Goal: Use online tool/utility: Utilize a website feature to perform a specific function

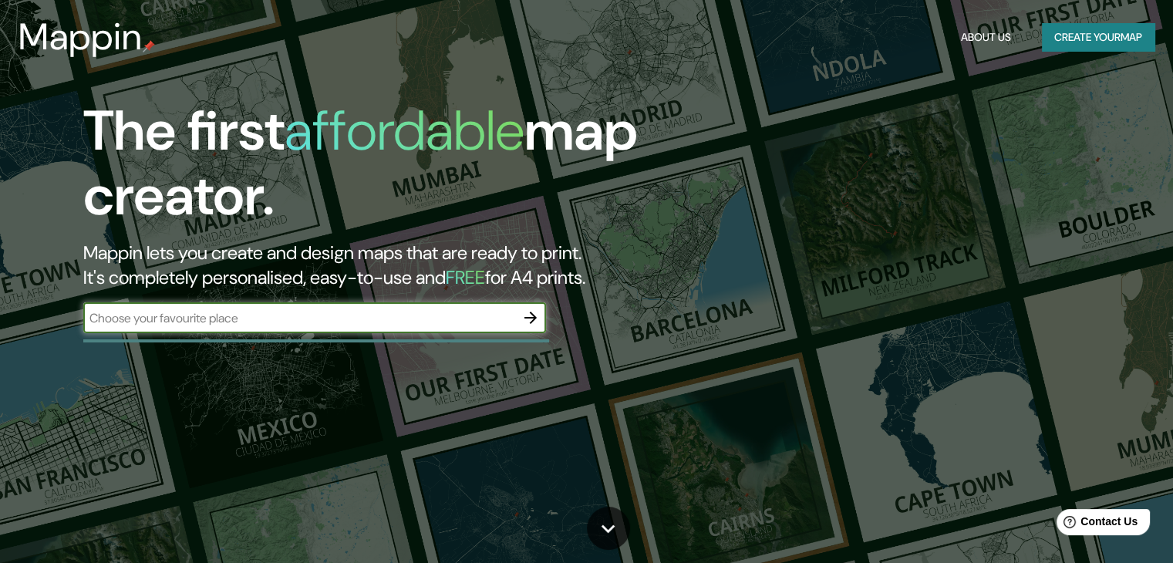
click at [256, 323] on input "text" at bounding box center [299, 318] width 432 height 18
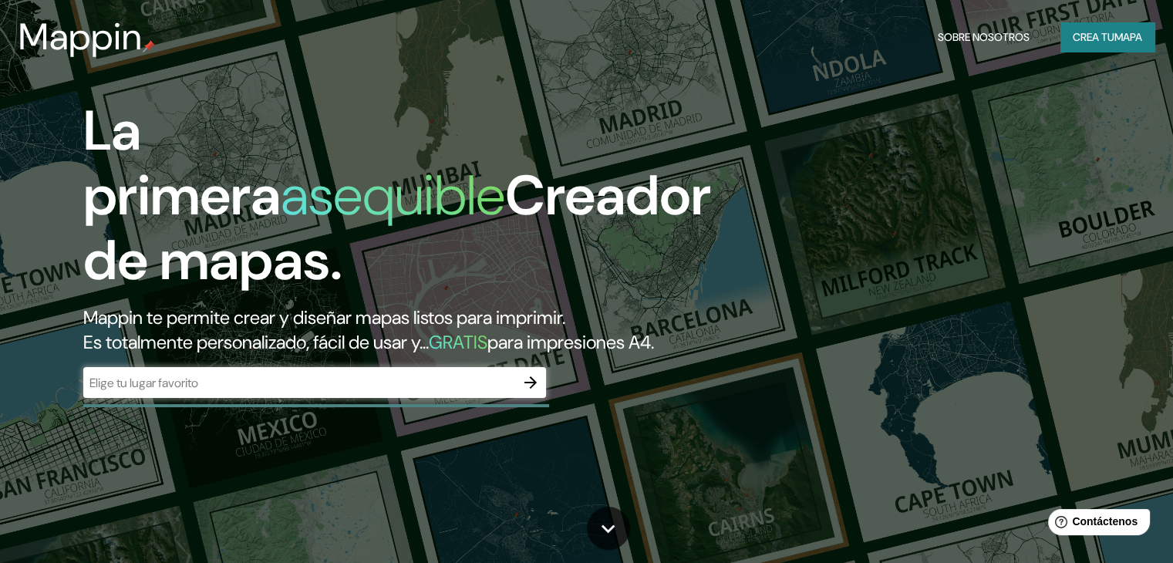
click at [371, 390] on div "La primera asequible Creador de mapas. Mappin te permite crear y diseñar mapas …" at bounding box center [377, 256] width 704 height 315
click at [363, 392] on input "text" at bounding box center [299, 383] width 432 height 18
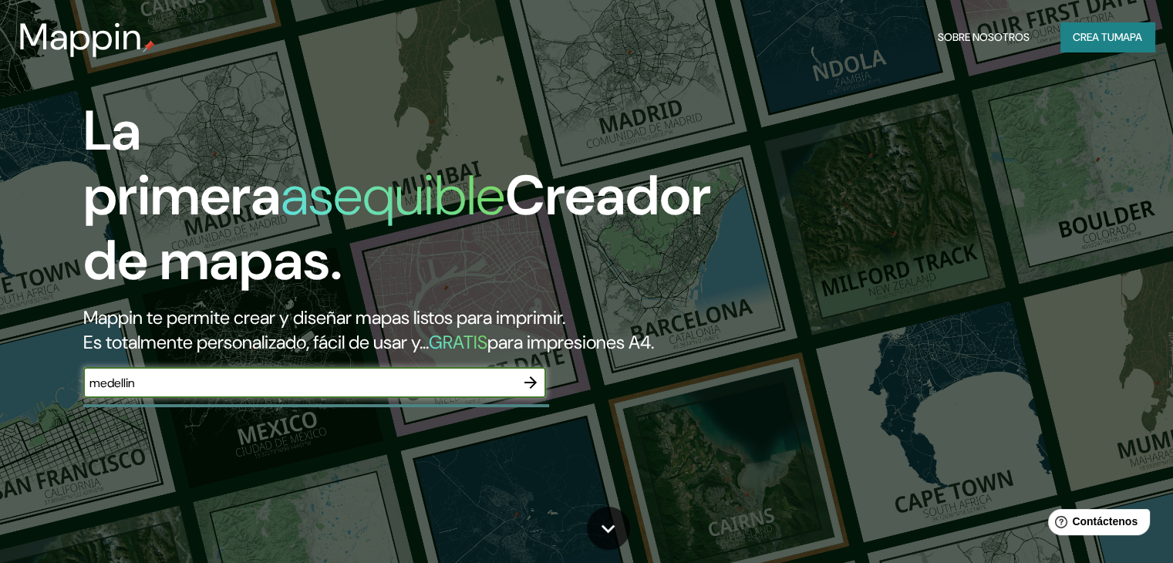
type input "medellin"
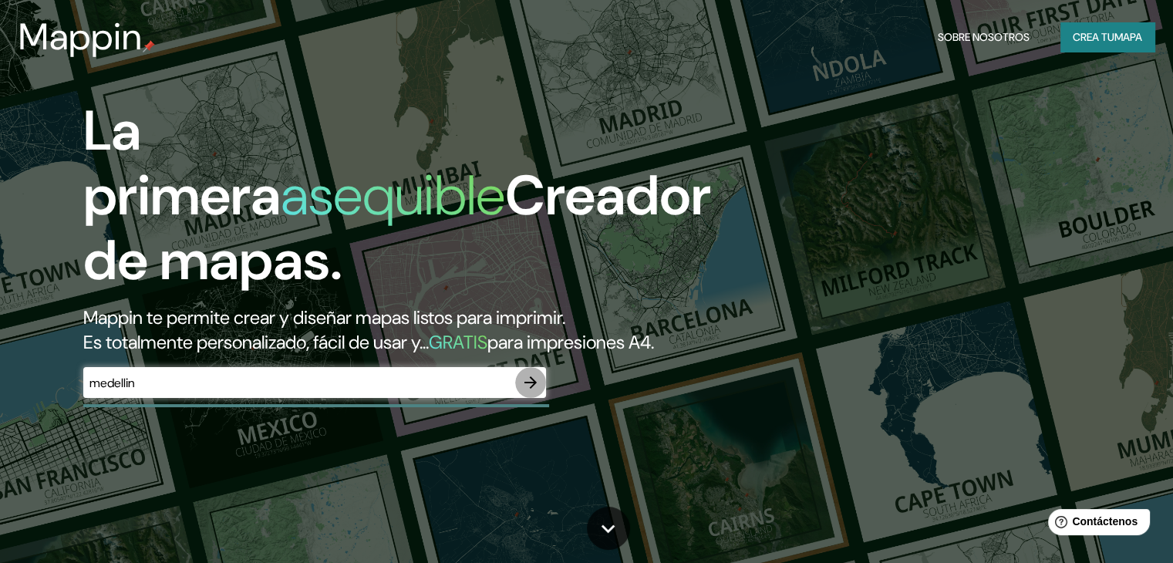
click at [531, 392] on icon "button" at bounding box center [530, 382] width 19 height 19
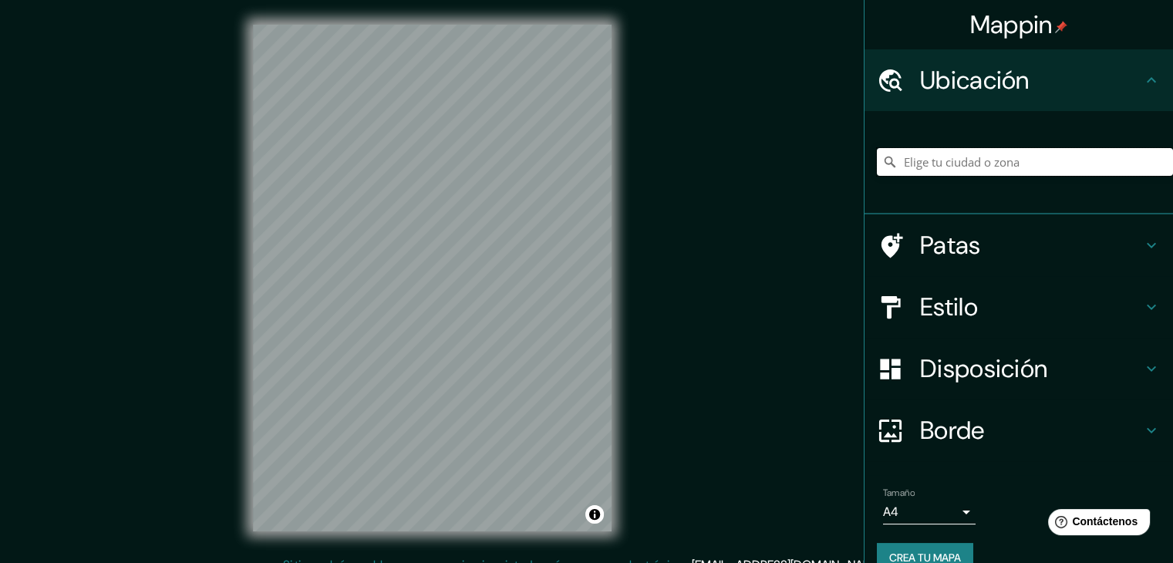
click at [999, 164] on input "Elige tu ciudad o zona" at bounding box center [1025, 162] width 296 height 28
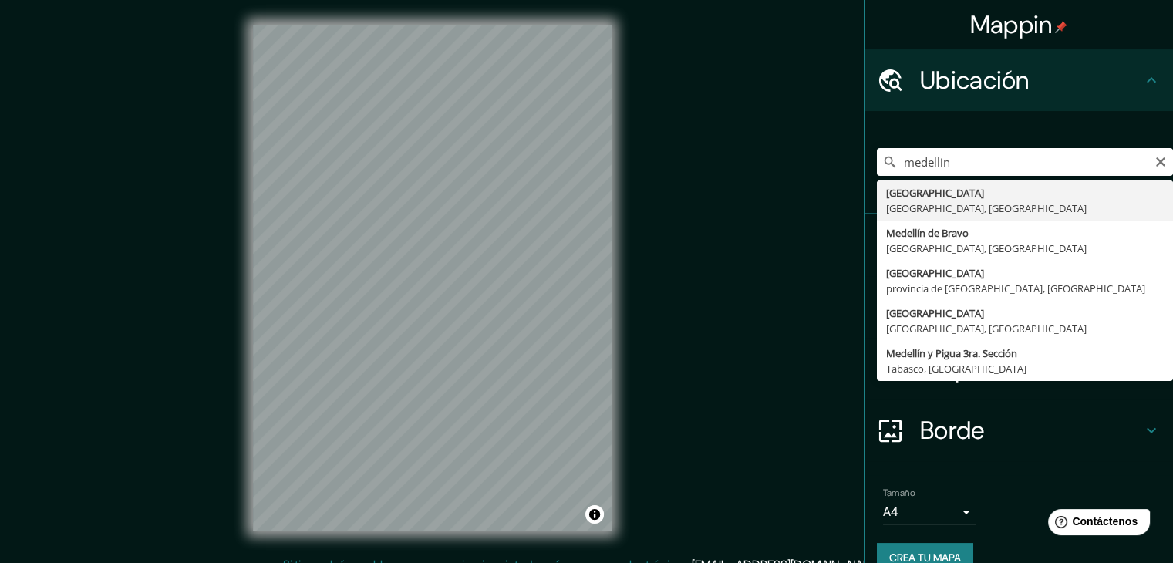
type input "[GEOGRAPHIC_DATA], [GEOGRAPHIC_DATA], [GEOGRAPHIC_DATA]"
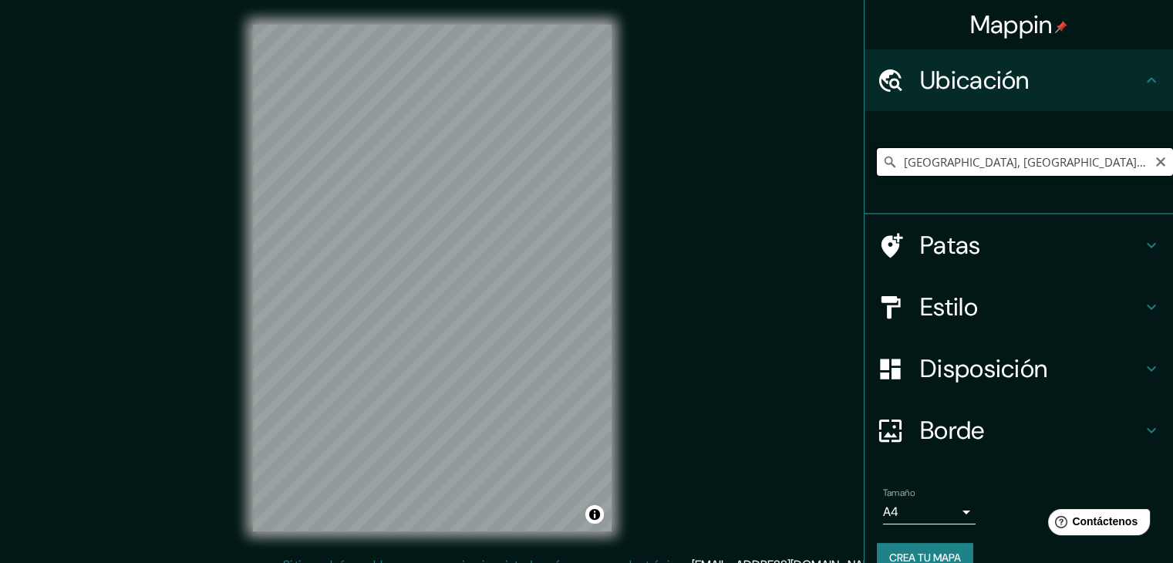
click at [1023, 162] on input "[GEOGRAPHIC_DATA], [GEOGRAPHIC_DATA], [GEOGRAPHIC_DATA]" at bounding box center [1025, 162] width 296 height 28
click at [1156, 160] on icon "Claro" at bounding box center [1160, 161] width 9 height 9
click at [1037, 170] on input "Elige tu ciudad o zona" at bounding box center [1025, 162] width 296 height 28
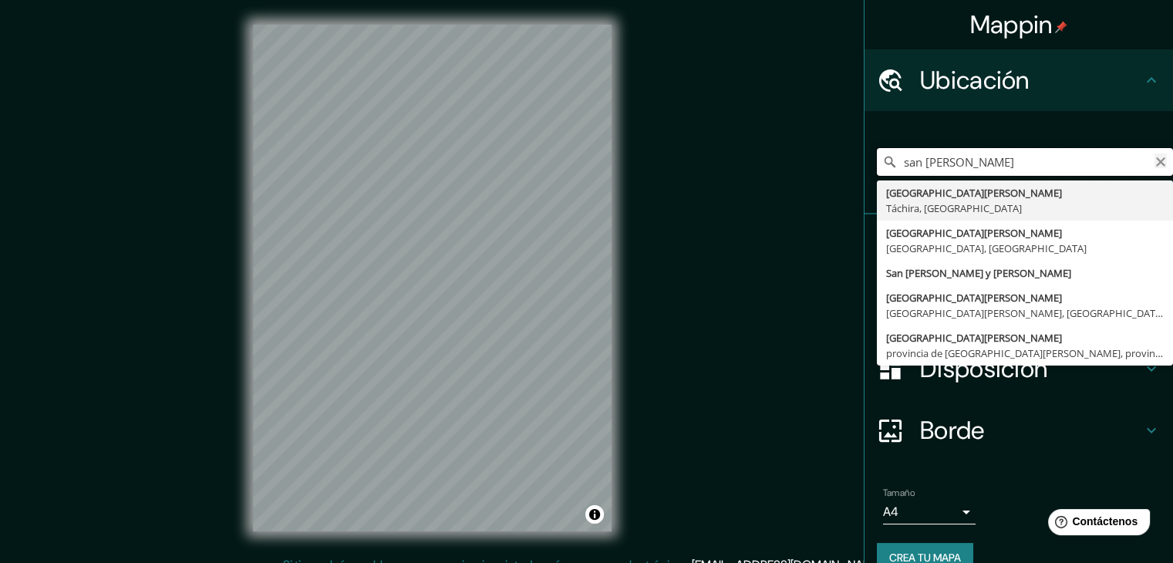
type input "san [PERSON_NAME]"
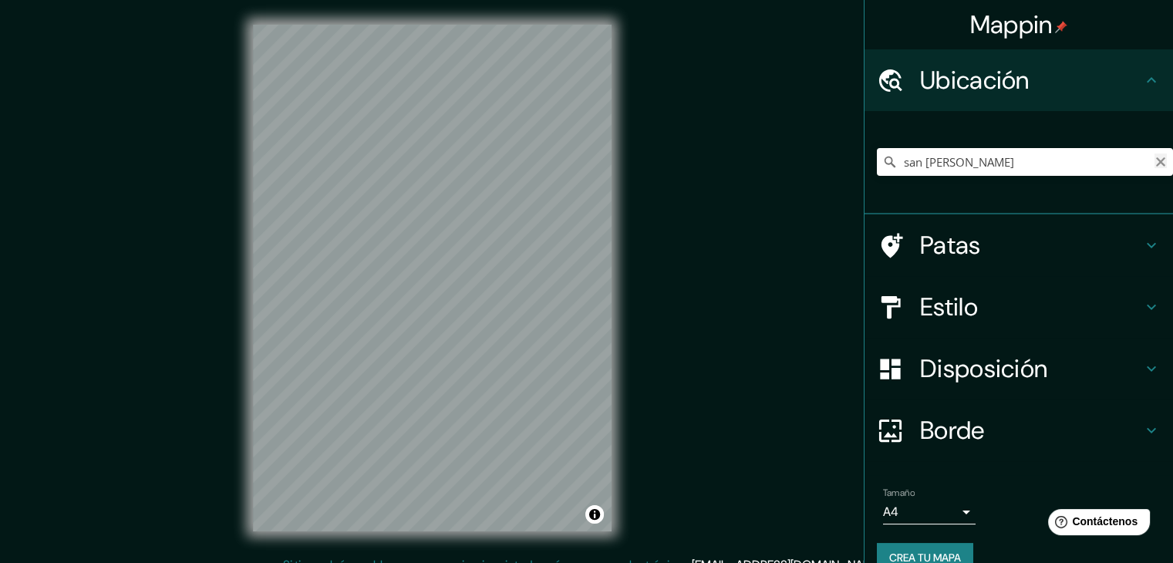
click at [1155, 167] on icon "Claro" at bounding box center [1161, 162] width 12 height 12
click at [991, 159] on input "Elige tu ciudad o zona" at bounding box center [1025, 162] width 296 height 28
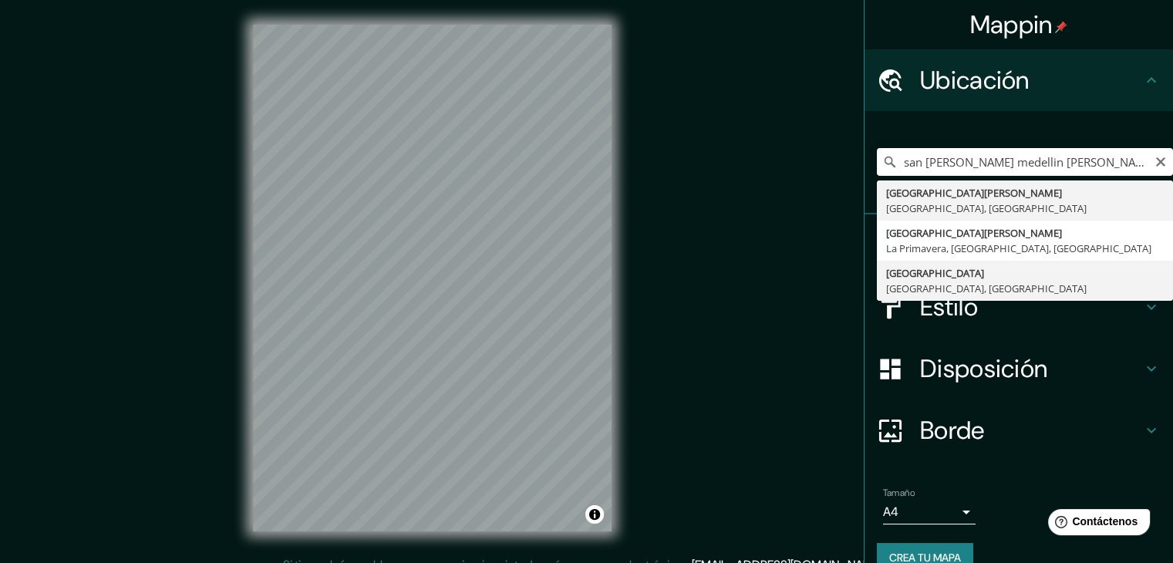
type input "[GEOGRAPHIC_DATA], [GEOGRAPHIC_DATA], [GEOGRAPHIC_DATA]"
